Goal: Task Accomplishment & Management: Use online tool/utility

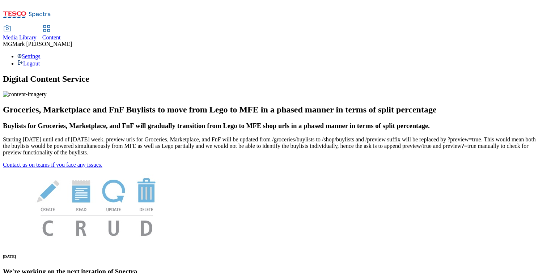
click at [37, 34] on span "Media Library" at bounding box center [20, 37] width 34 height 6
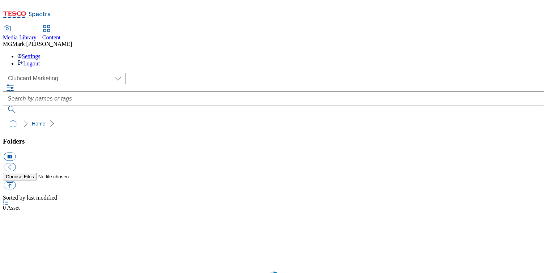
scroll to position [0, 0]
click at [61, 34] on span "Content" at bounding box center [51, 37] width 18 height 6
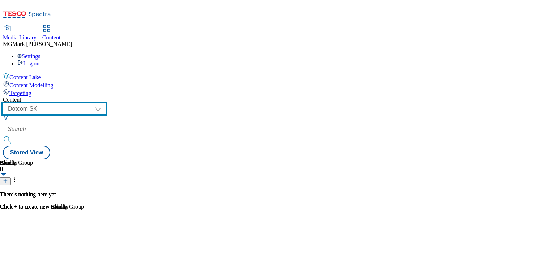
click at [106, 103] on select "Dotcom CZ Dotcom SK ghs-roi ghs-uk Phones UK" at bounding box center [54, 109] width 103 height 12
select select "ghs-uk"
click at [94, 103] on select "Dotcom CZ Dotcom SK ghs-roi ghs-uk Phones UK" at bounding box center [54, 109] width 103 height 12
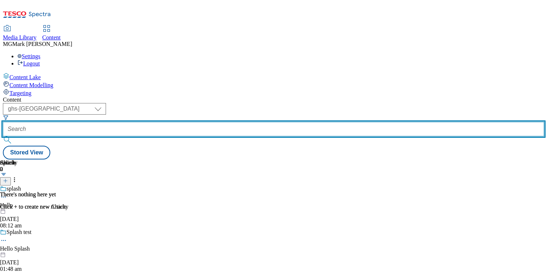
click at [177, 122] on input "text" at bounding box center [273, 129] width 541 height 14
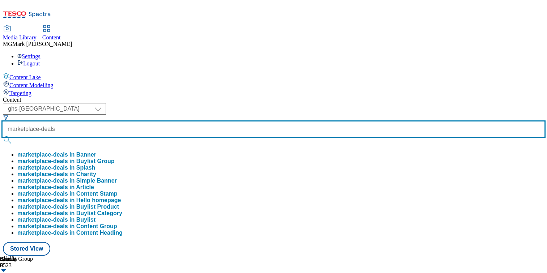
type input "marketplace-deals"
click at [3, 136] on button "submit" at bounding box center [8, 139] width 10 height 7
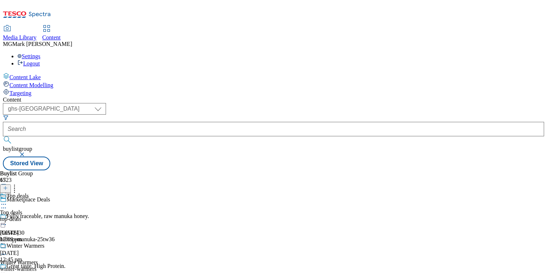
click at [57, 216] on div "top-deals" at bounding box center [28, 219] width 57 height 7
click at [39, 216] on div "top-deals" at bounding box center [19, 219] width 39 height 7
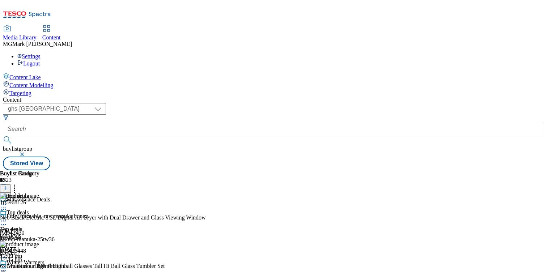
scroll to position [0, 95]
click at [8, 186] on icon at bounding box center [5, 188] width 5 height 5
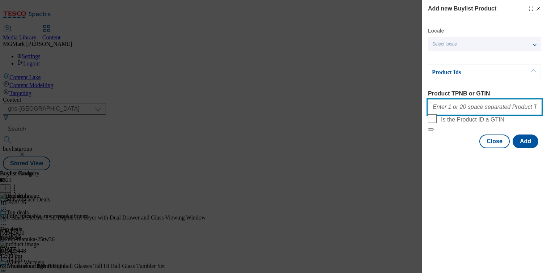
click at [485, 109] on input "Product TPNB or GTIN" at bounding box center [484, 107] width 113 height 14
paste input "105015528 105015522 105968125 105234814 105234873 106125237 105234832 105234892…"
type input "105015528 105015522 105968125 105234814 105234873 106125237 105234832 105234892…"
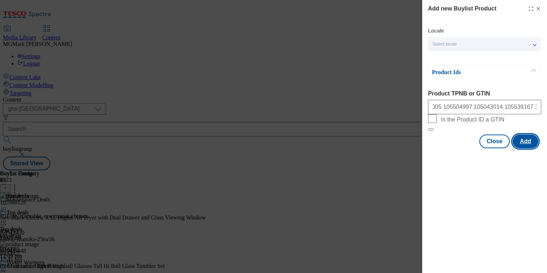
scroll to position [0, 0]
click at [521, 148] on button "Add" at bounding box center [526, 142] width 26 height 14
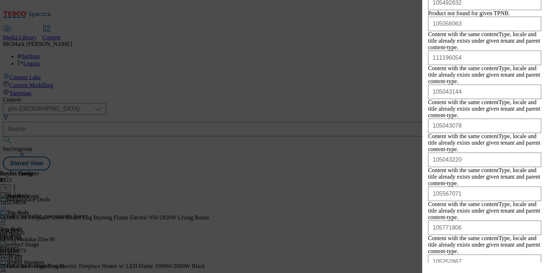
scroll to position [1050, 0]
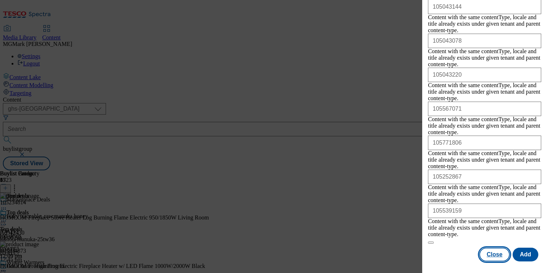
click at [495, 256] on button "Close" at bounding box center [494, 255] width 30 height 14
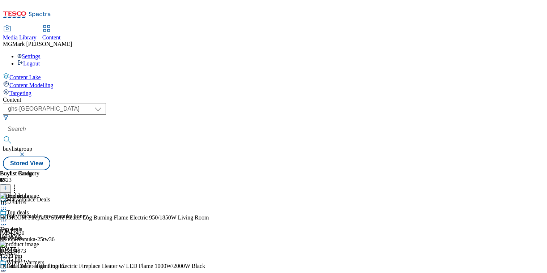
scroll to position [0, 95]
click at [7, 217] on icon at bounding box center [3, 220] width 7 height 7
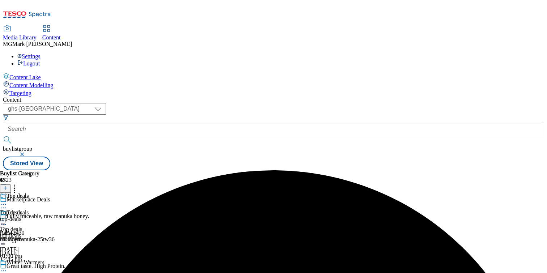
click at [7, 217] on icon at bounding box center [3, 220] width 7 height 7
click at [39, 216] on div "top-deals" at bounding box center [19, 219] width 39 height 7
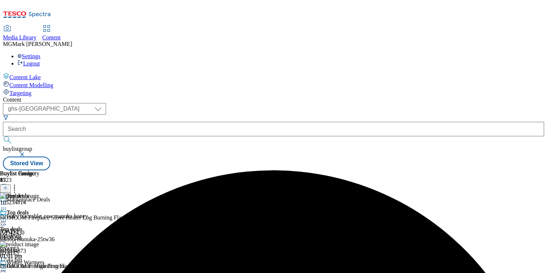
click at [39, 216] on div "Top deals Top deals top-deals 15 Oct 2025 01:01 pm" at bounding box center [19, 234] width 39 height 50
